Goal: Information Seeking & Learning: Find specific fact

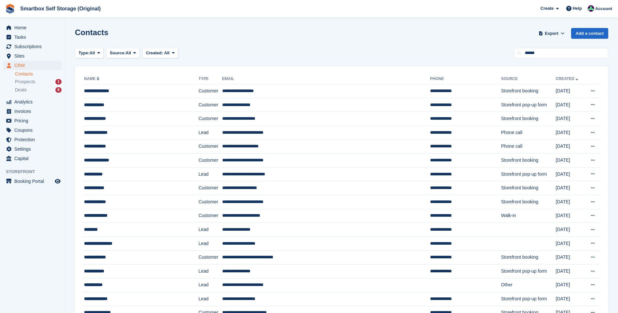
type input "******"
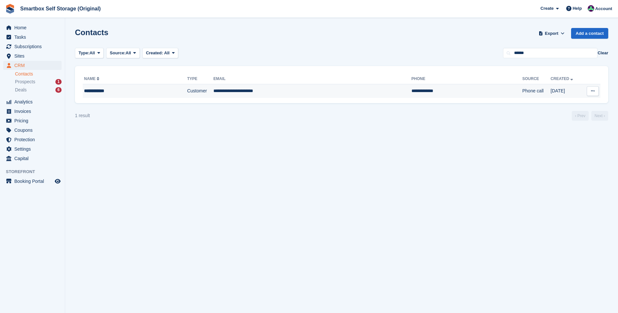
click at [227, 88] on td "**********" at bounding box center [312, 91] width 198 height 14
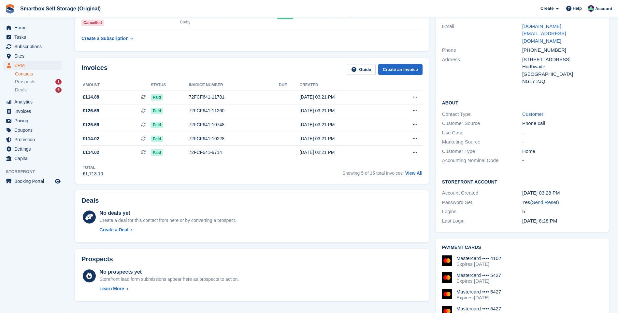
scroll to position [65, 0]
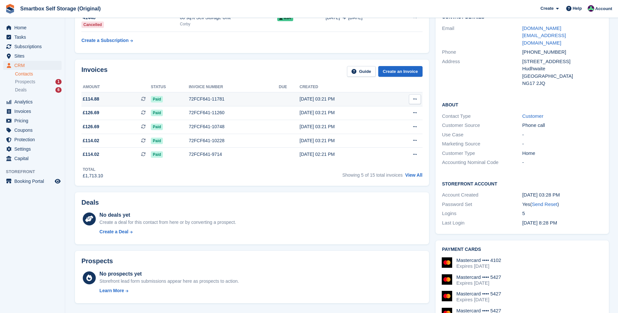
click at [249, 104] on td "72FCF641-11781" at bounding box center [234, 99] width 90 height 14
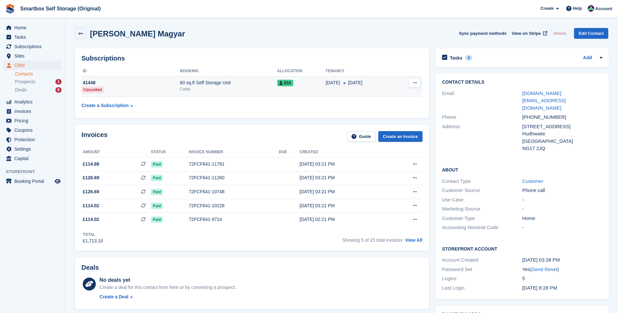
click at [232, 93] on td "80 sq.ft Self Storage Unit Corby" at bounding box center [228, 86] width 97 height 21
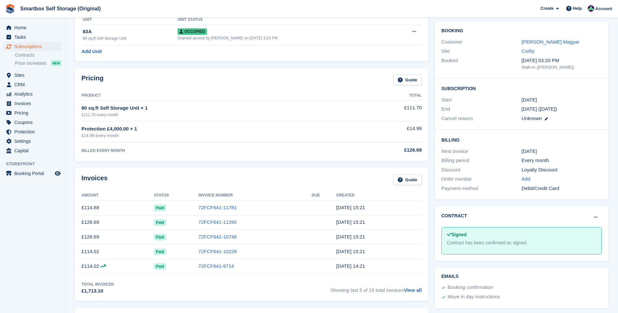
scroll to position [33, 0]
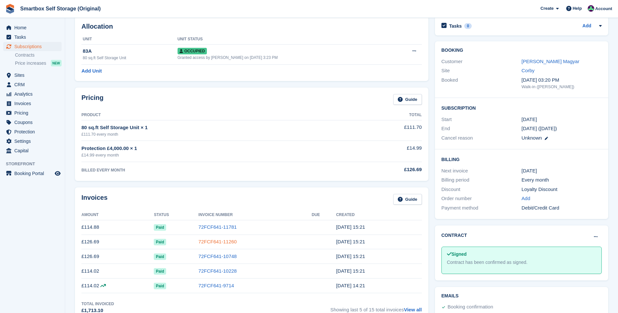
click at [211, 242] on link "72FCF641-11260" at bounding box center [217, 242] width 38 height 6
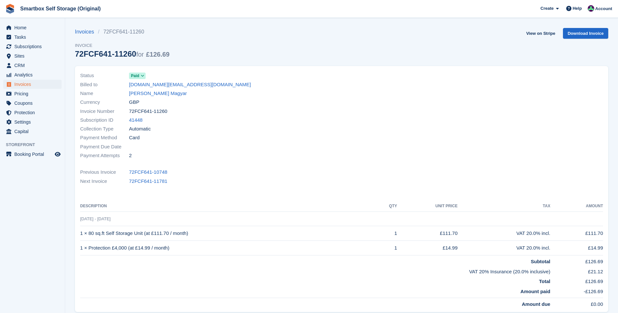
scroll to position [65, 0]
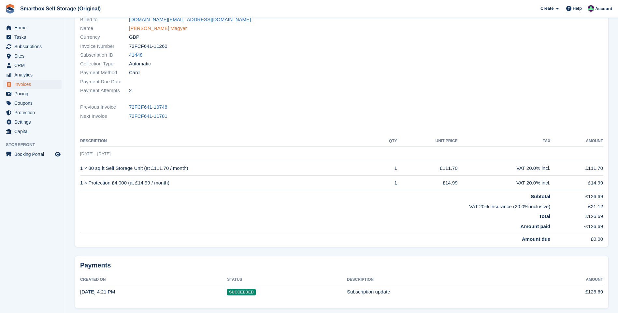
click at [151, 29] on link "Bence Magyar" at bounding box center [158, 28] width 58 height 7
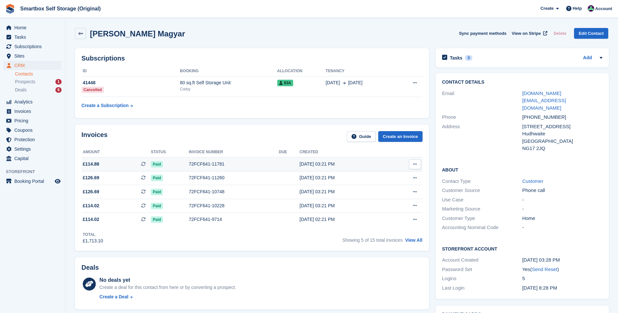
click at [228, 164] on div "72FCF641-11781" at bounding box center [234, 164] width 90 height 7
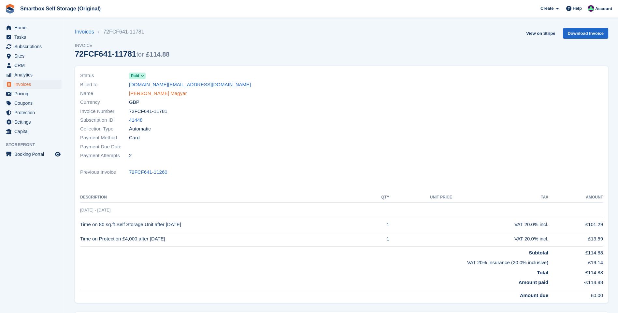
click at [153, 93] on link "[PERSON_NAME] Magyar" at bounding box center [158, 93] width 58 height 7
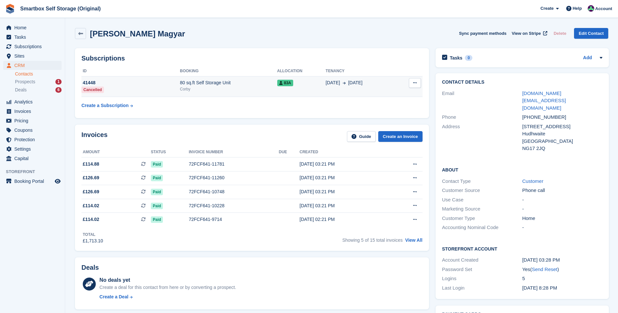
click at [237, 86] on div "Corby" at bounding box center [228, 89] width 97 height 6
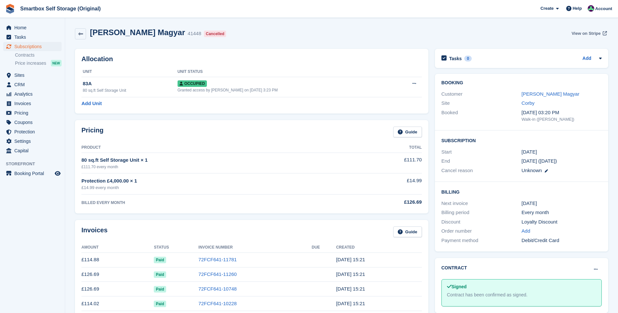
click at [583, 30] on span "View on Stripe" at bounding box center [585, 33] width 29 height 7
click at [534, 95] on link "[PERSON_NAME] Magyar" at bounding box center [550, 94] width 58 height 6
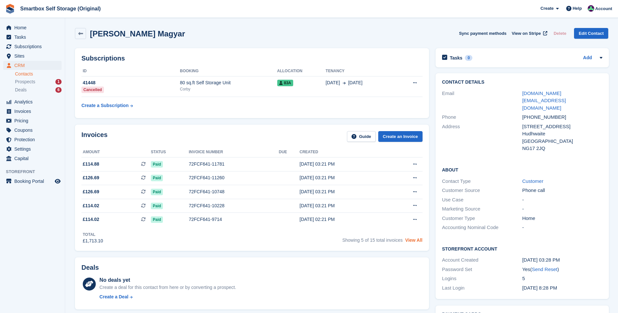
click at [418, 241] on link "View All" at bounding box center [413, 240] width 17 height 5
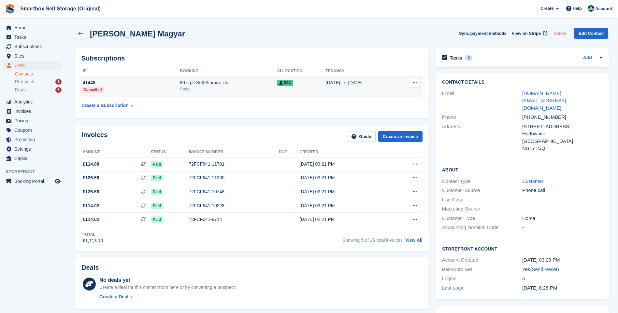
click at [277, 92] on td "83A" at bounding box center [301, 86] width 49 height 21
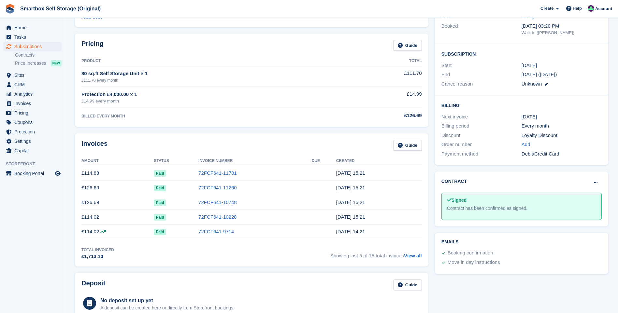
scroll to position [98, 0]
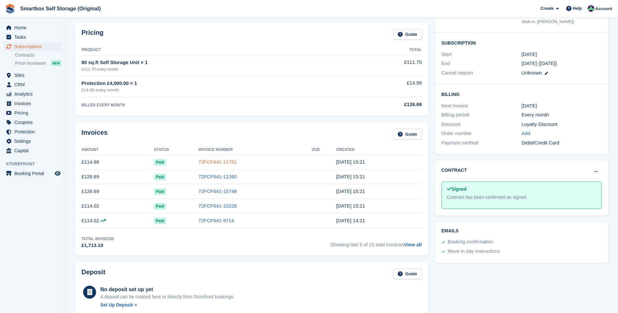
click at [222, 164] on link "72FCF641-11781" at bounding box center [217, 162] width 38 height 6
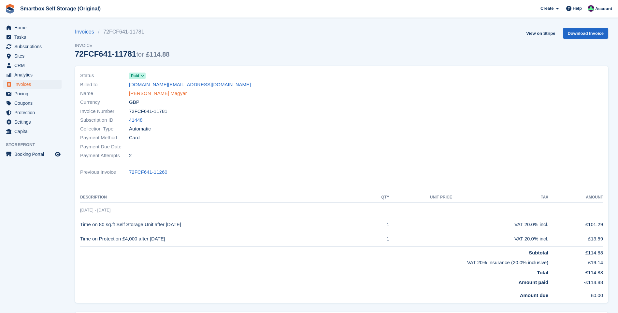
click at [148, 92] on link "[PERSON_NAME] Magyar" at bounding box center [158, 93] width 58 height 7
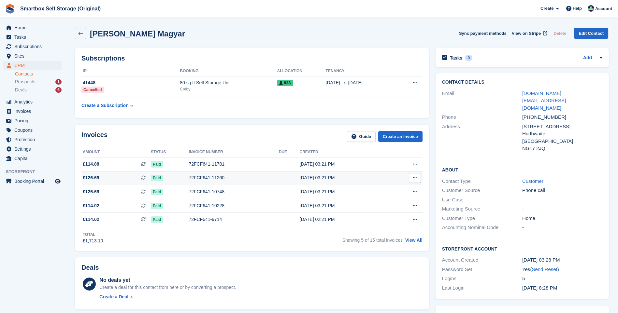
click at [202, 179] on div "72FCF641-11260" at bounding box center [234, 178] width 90 height 7
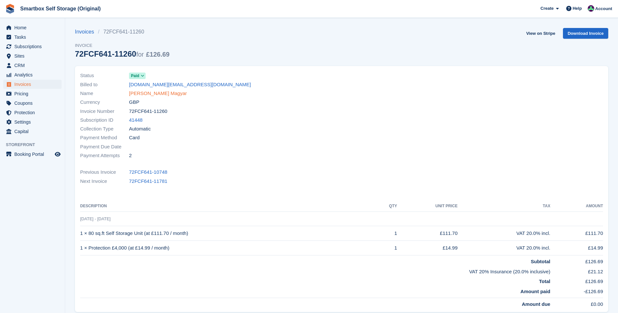
click at [150, 95] on link "[PERSON_NAME] Magyar" at bounding box center [158, 93] width 58 height 7
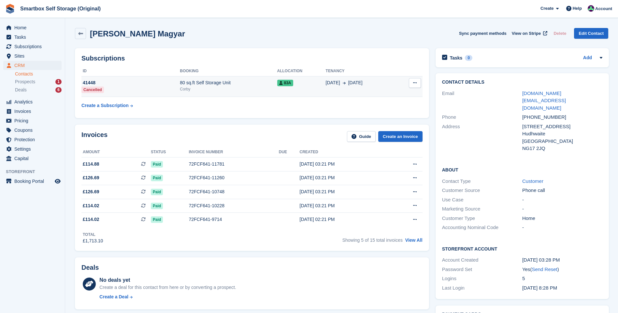
drag, startPoint x: 206, startPoint y: 89, endPoint x: 210, endPoint y: 87, distance: 3.8
click at [206, 89] on div "Corby" at bounding box center [228, 89] width 97 height 6
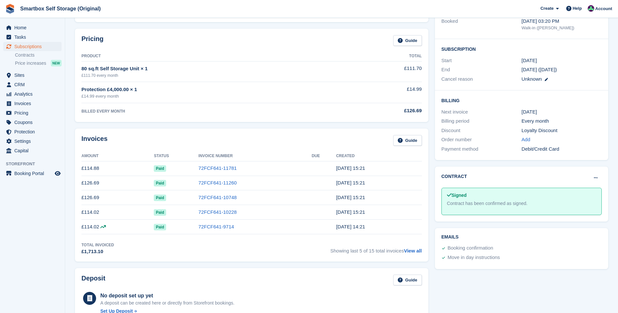
scroll to position [98, 0]
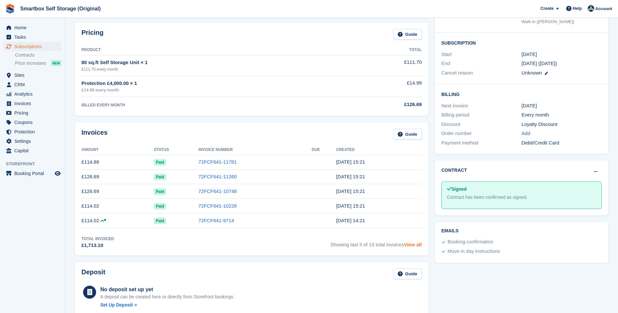
click at [415, 245] on link "View all" at bounding box center [413, 245] width 18 height 6
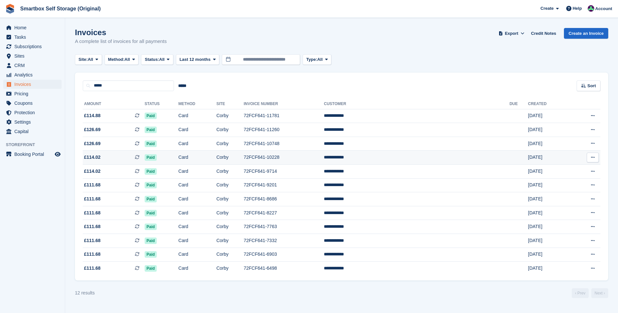
click at [282, 160] on td "72FCF641-10228" at bounding box center [284, 158] width 80 height 14
click at [102, 183] on span "£111.68 This is a recurring subscription invoice." at bounding box center [114, 185] width 62 height 7
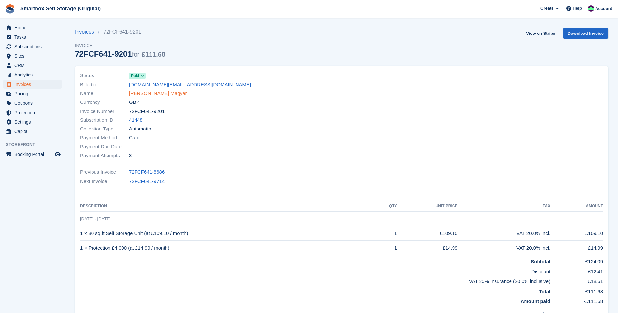
click at [135, 91] on link "[PERSON_NAME] Magyar" at bounding box center [158, 93] width 58 height 7
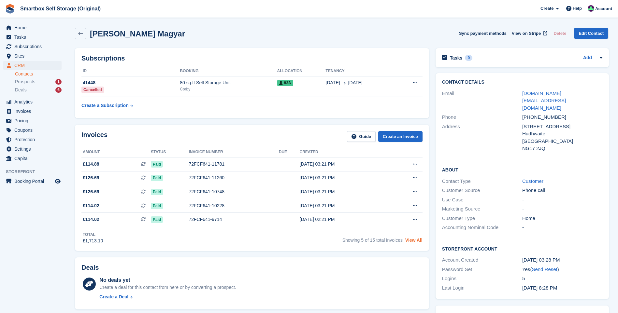
drag, startPoint x: 410, startPoint y: 241, endPoint x: 414, endPoint y: 240, distance: 4.0
click at [410, 241] on link "View All" at bounding box center [413, 240] width 17 height 5
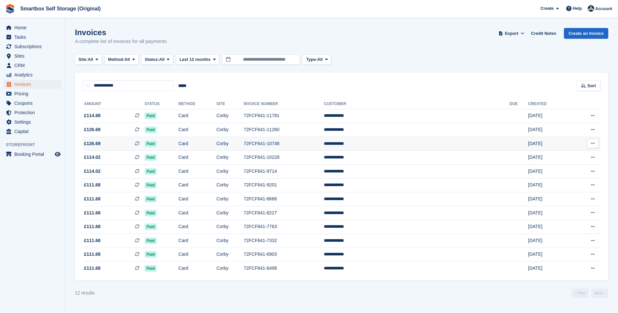
click at [115, 147] on td "£126.69 This is a recurring subscription invoice." at bounding box center [114, 144] width 62 height 14
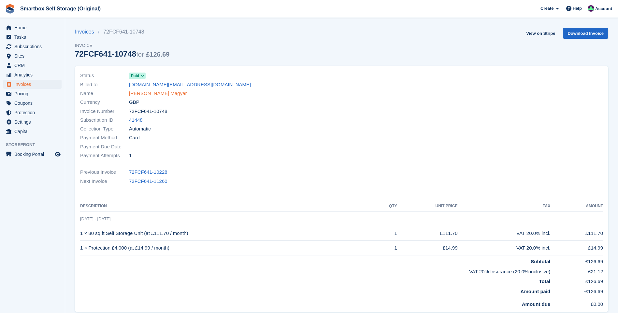
click at [144, 94] on link "[PERSON_NAME] Magyar" at bounding box center [158, 93] width 58 height 7
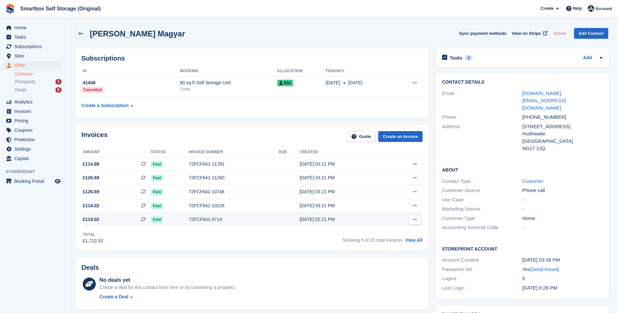
click at [373, 220] on div "22 Mar, 02:21 PM" at bounding box center [344, 219] width 89 height 7
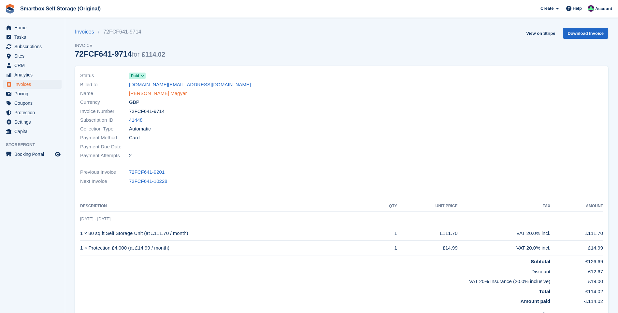
click at [158, 93] on link "[PERSON_NAME] Magyar" at bounding box center [158, 93] width 58 height 7
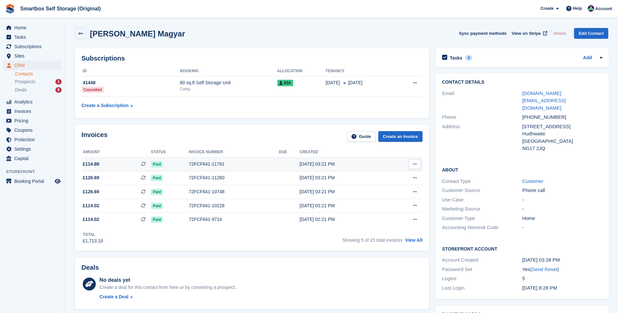
click at [279, 169] on td at bounding box center [289, 164] width 21 height 14
click at [128, 166] on span "£114.88 This is a recurring subscription invoice." at bounding box center [115, 164] width 69 height 7
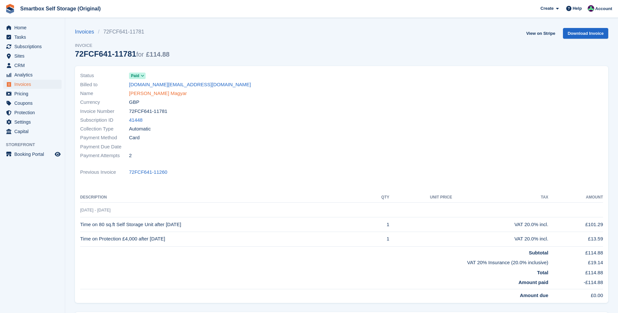
click at [152, 96] on link "[PERSON_NAME] Magyar" at bounding box center [158, 93] width 58 height 7
